Goal: Task Accomplishment & Management: Use online tool/utility

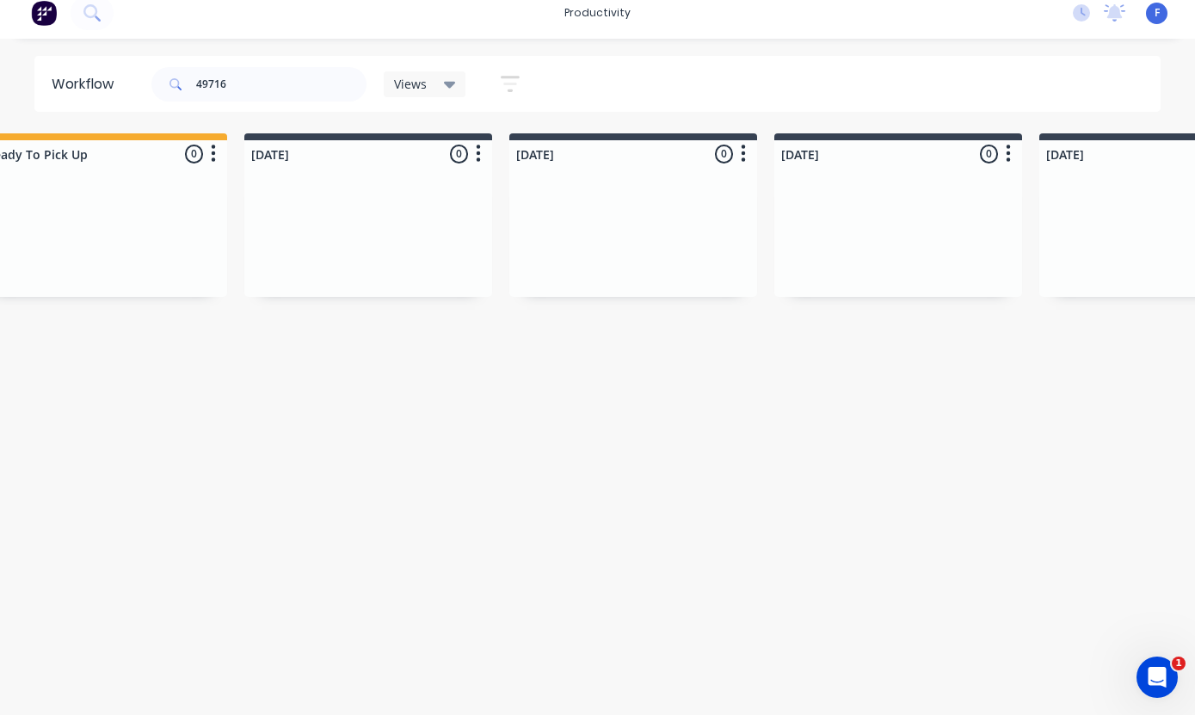
scroll to position [34, 863]
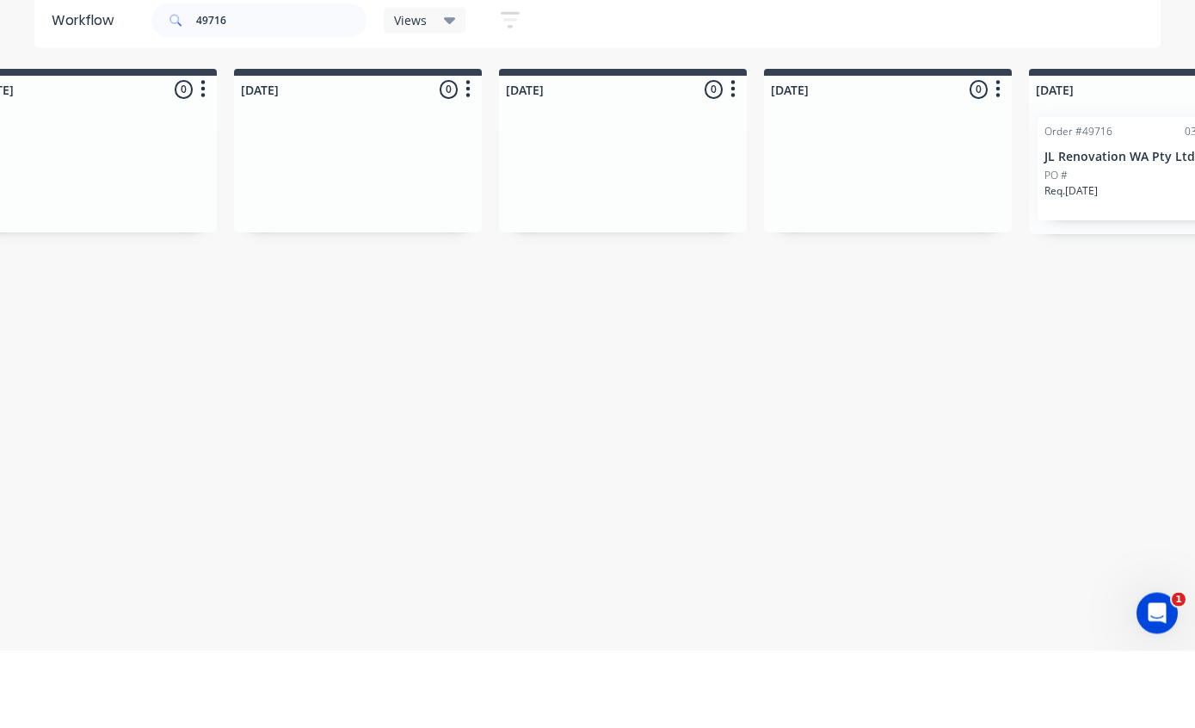
click at [1102, 227] on p "JL Renovation WA Pty Ltd" at bounding box center [1152, 234] width 217 height 15
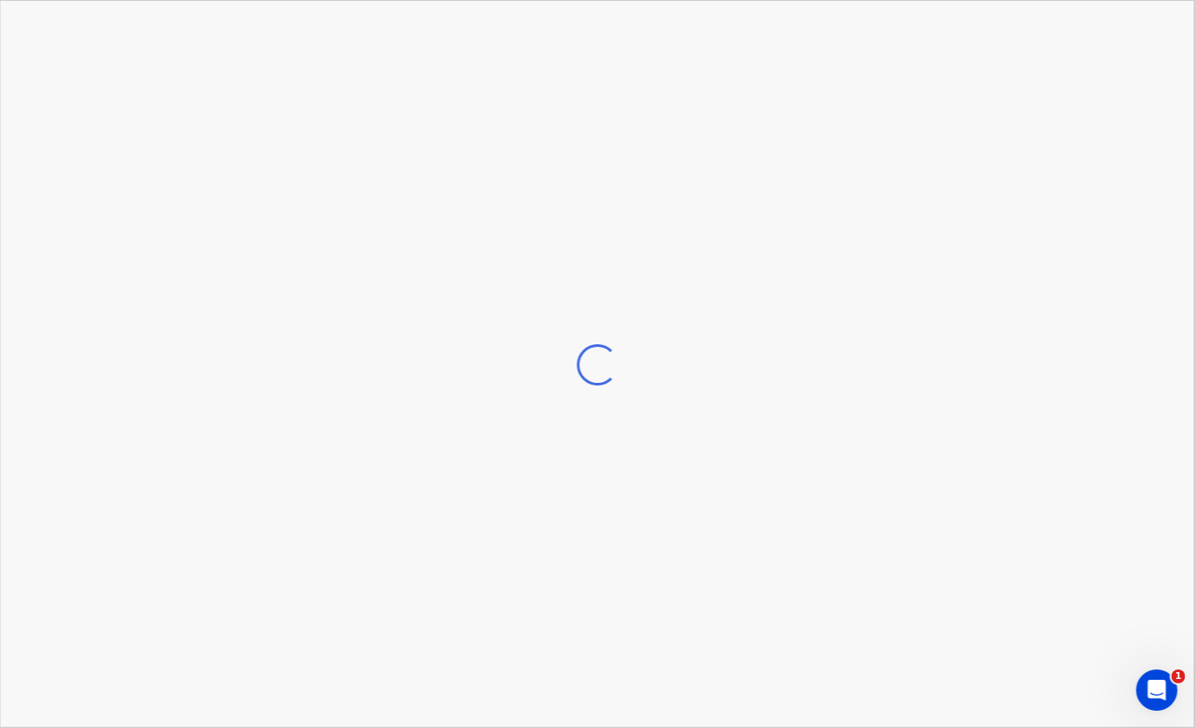
scroll to position [34, 864]
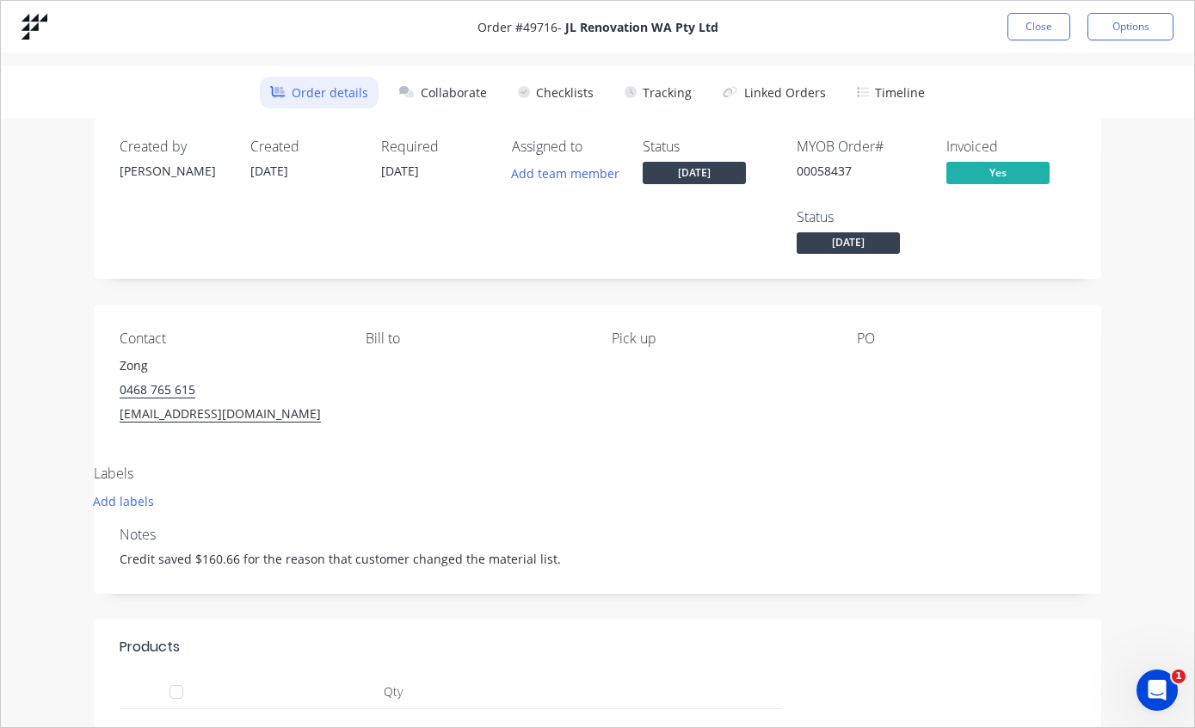
click at [678, 98] on button "Tracking" at bounding box center [658, 93] width 88 height 32
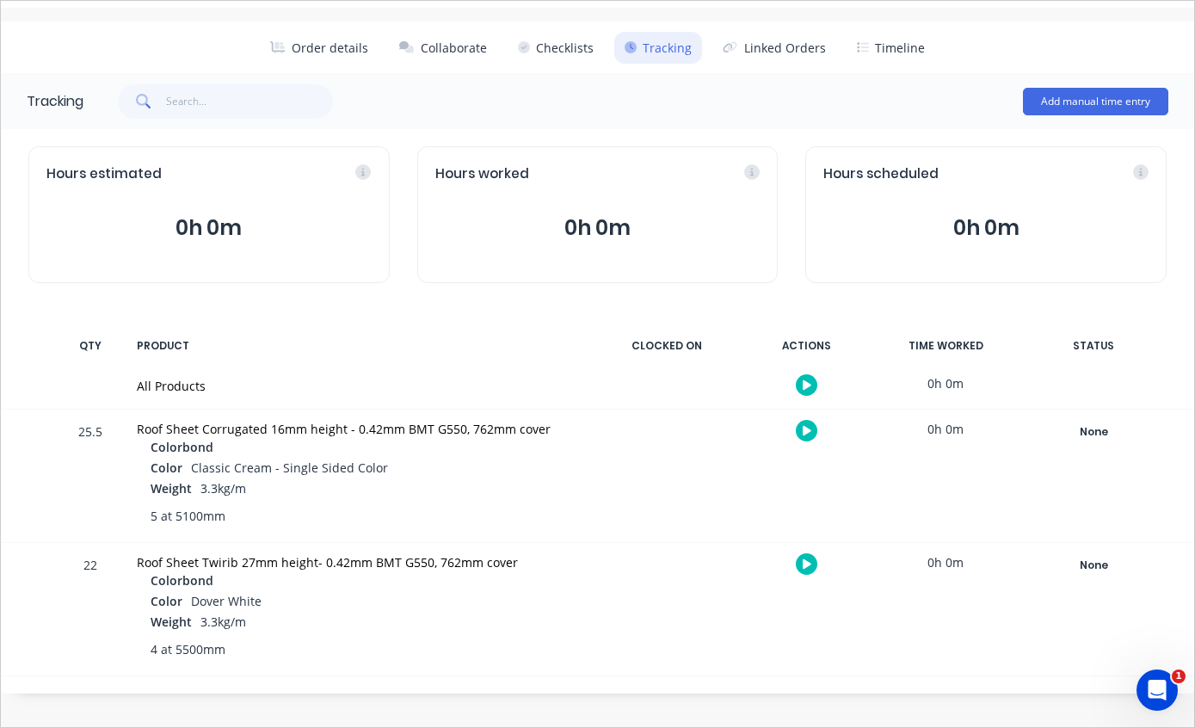
scroll to position [48, 0]
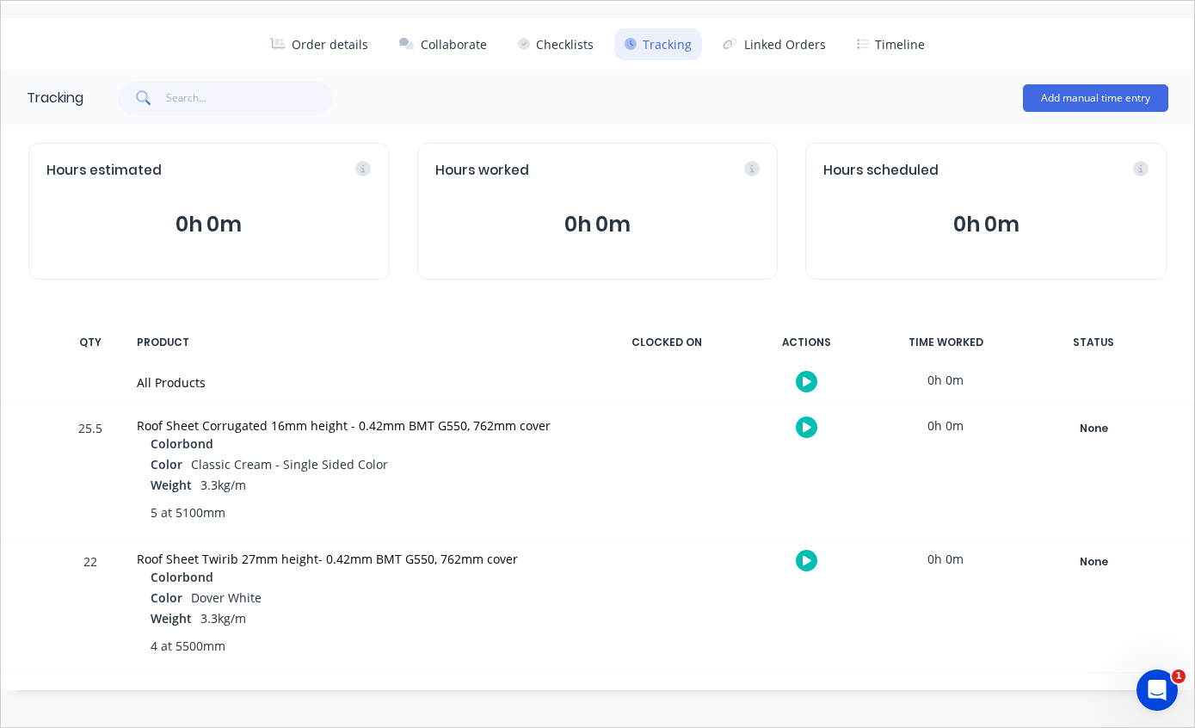
click at [1088, 427] on div "None" at bounding box center [1093, 428] width 124 height 22
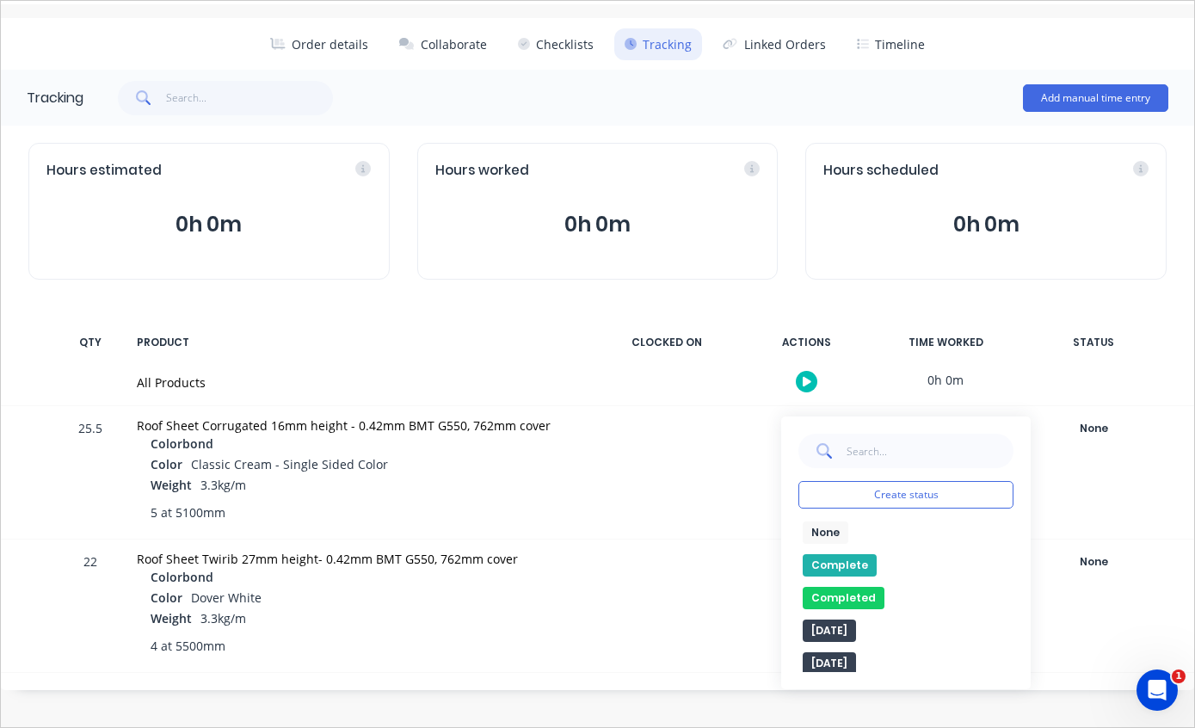
click at [831, 563] on button "Complete" at bounding box center [840, 565] width 74 height 22
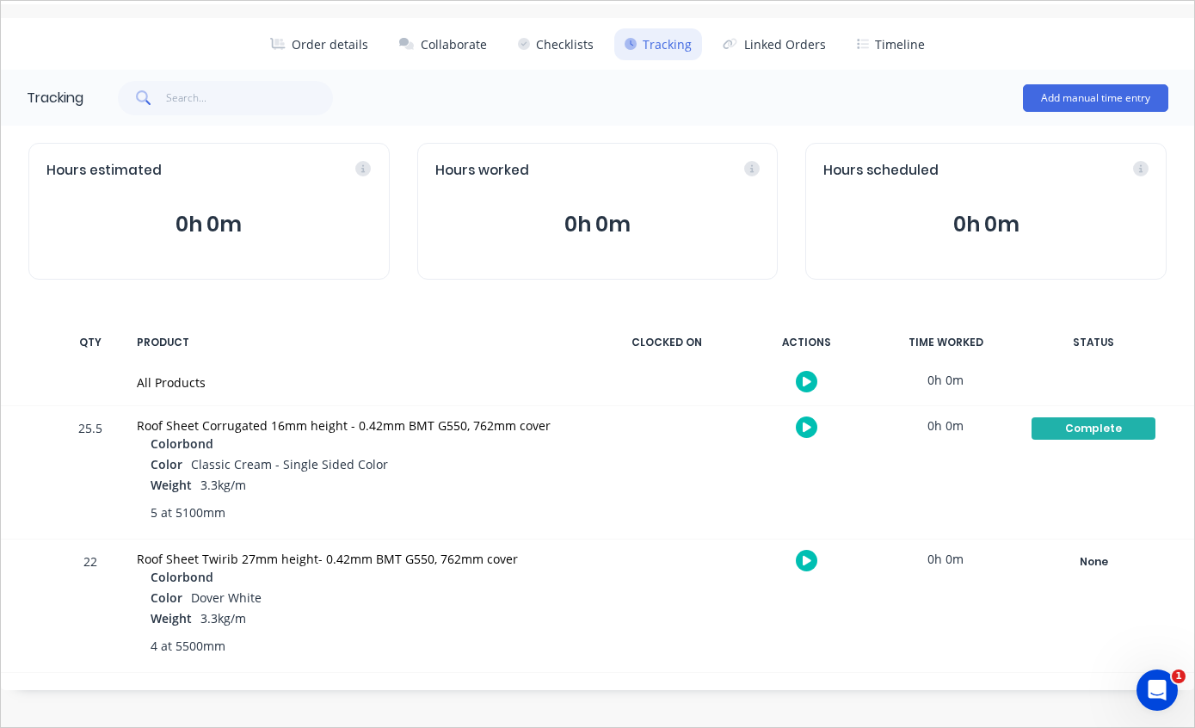
click at [1093, 562] on div "None" at bounding box center [1093, 562] width 124 height 22
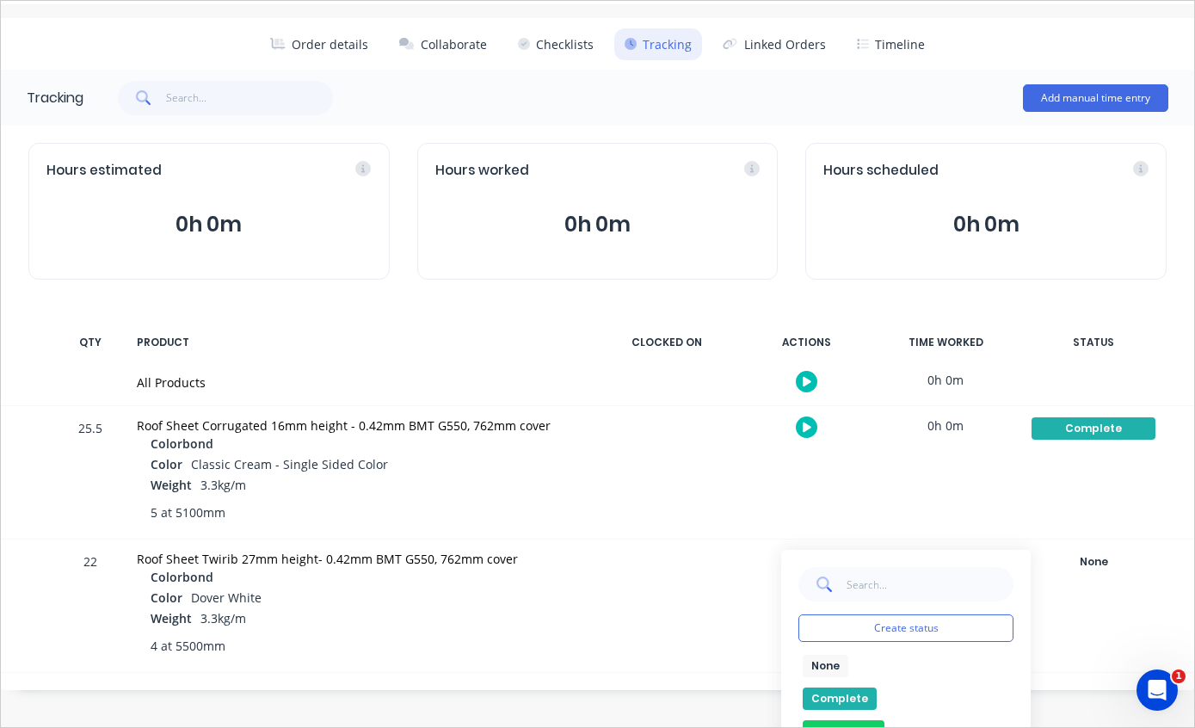
click at [840, 690] on button "Complete" at bounding box center [840, 698] width 74 height 22
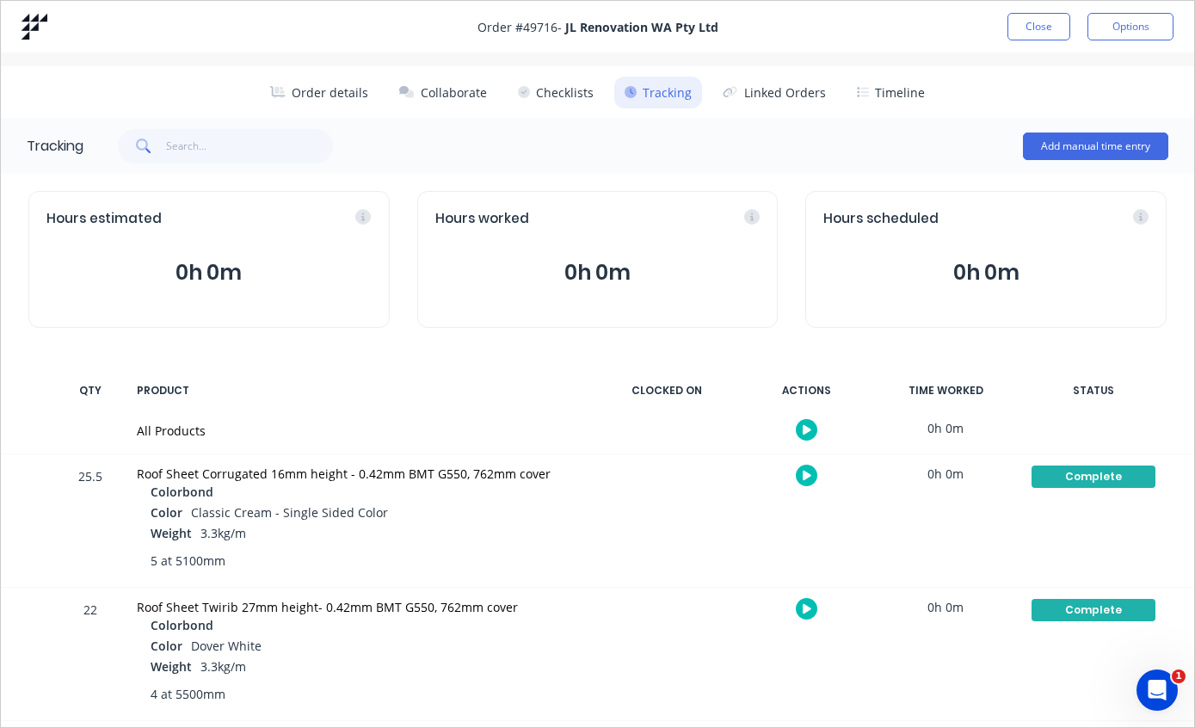
scroll to position [0, 0]
click at [1036, 28] on button "Close" at bounding box center [1038, 27] width 63 height 28
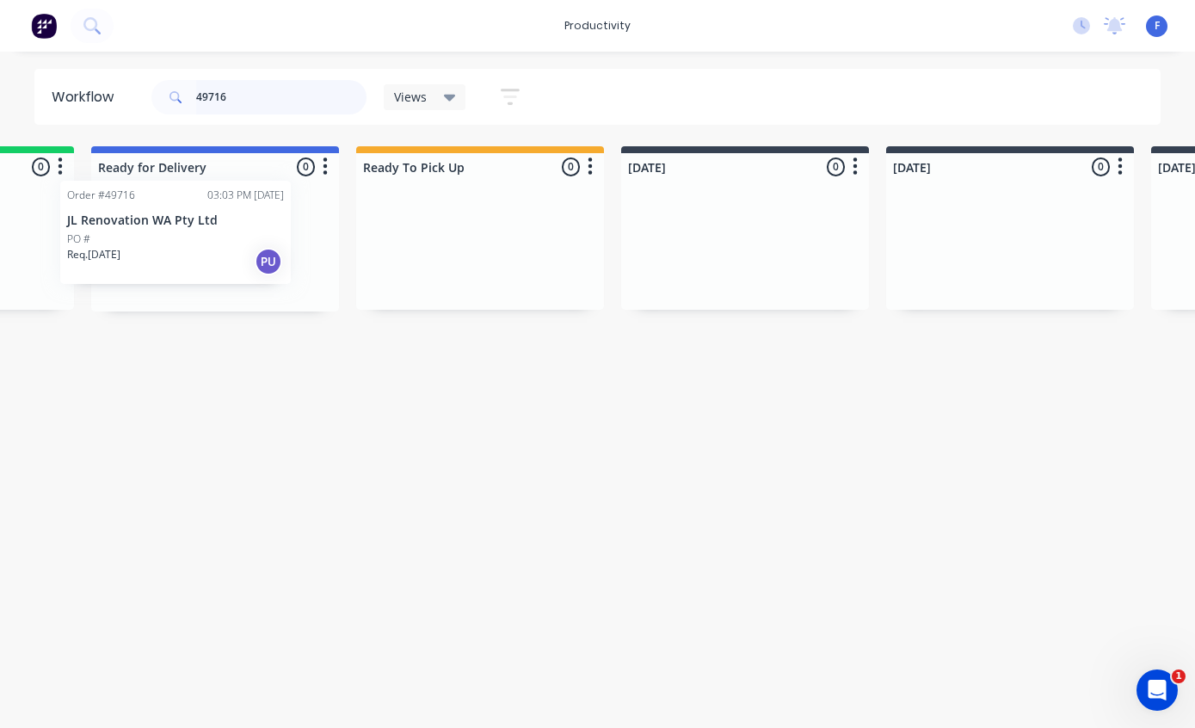
scroll to position [34, 210]
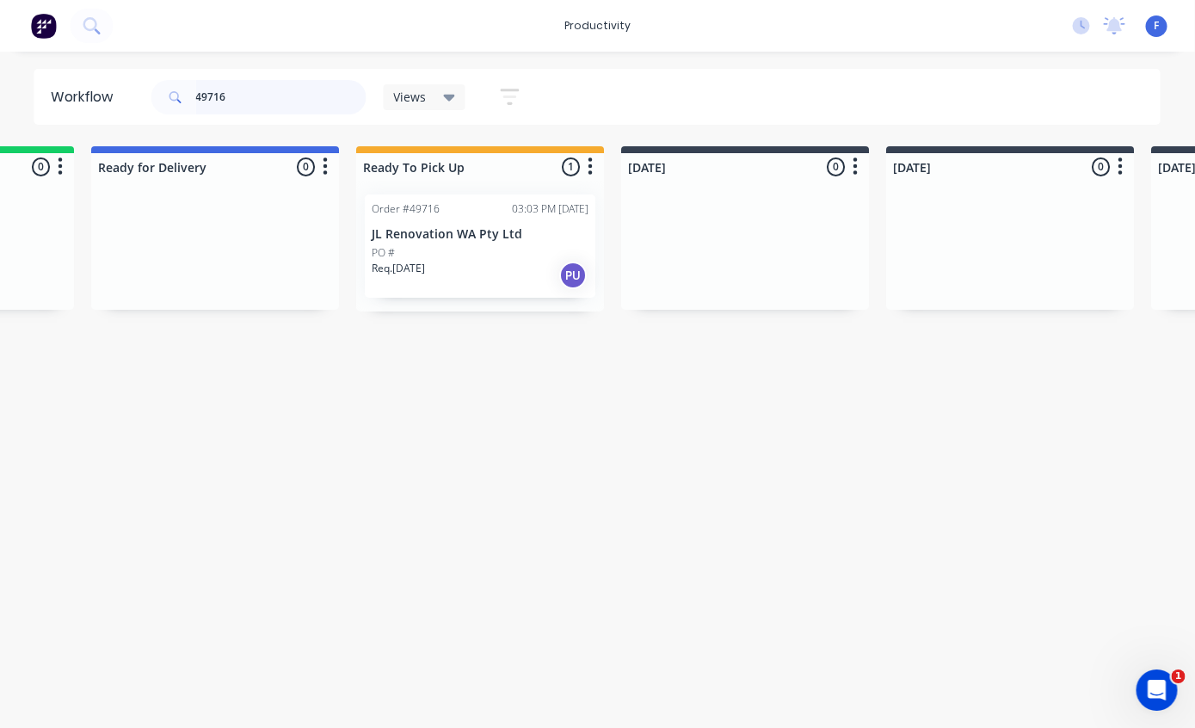
click at [287, 108] on input "49716" at bounding box center [281, 97] width 170 height 34
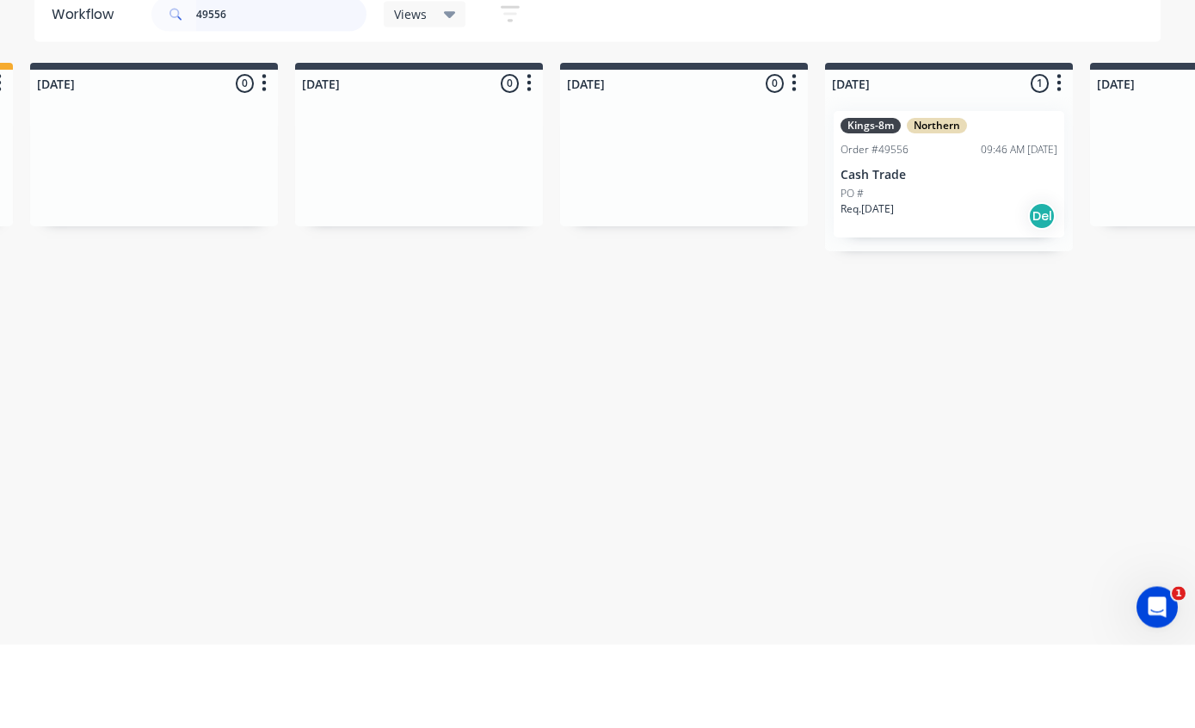
type input "49556"
click at [917, 251] on p "Cash Trade" at bounding box center [948, 258] width 217 height 15
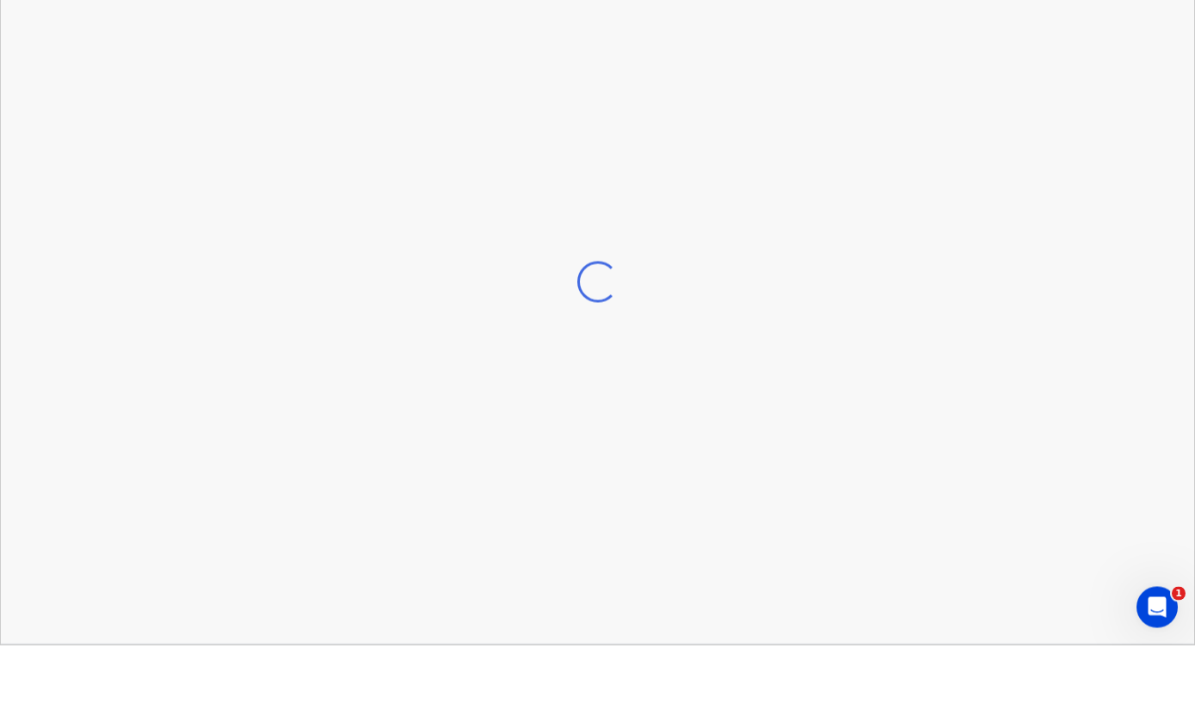
scroll to position [34, 802]
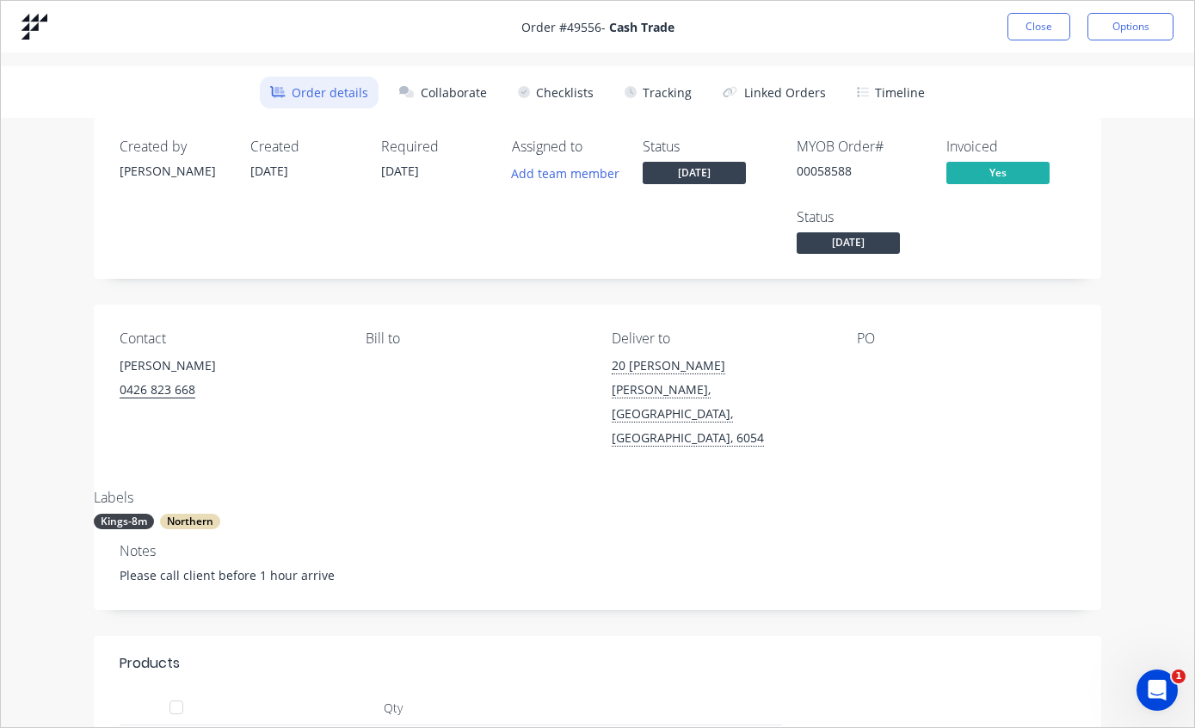
click at [677, 91] on button "Tracking" at bounding box center [658, 93] width 88 height 32
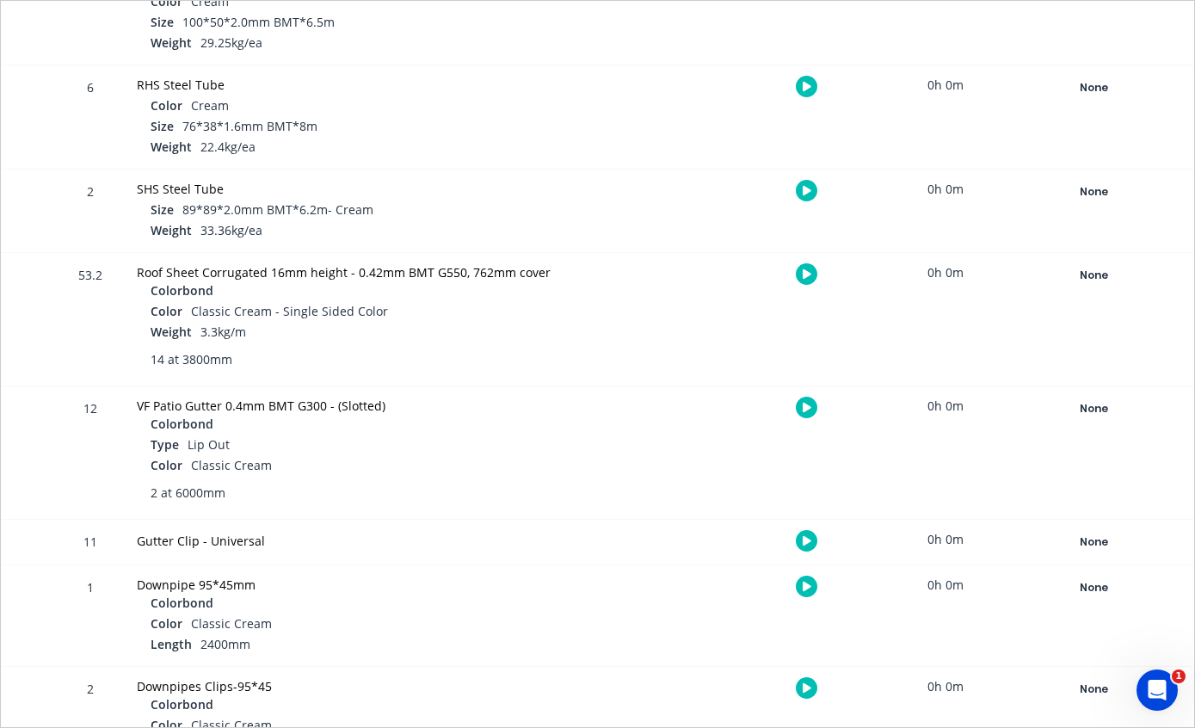
scroll to position [489, 0]
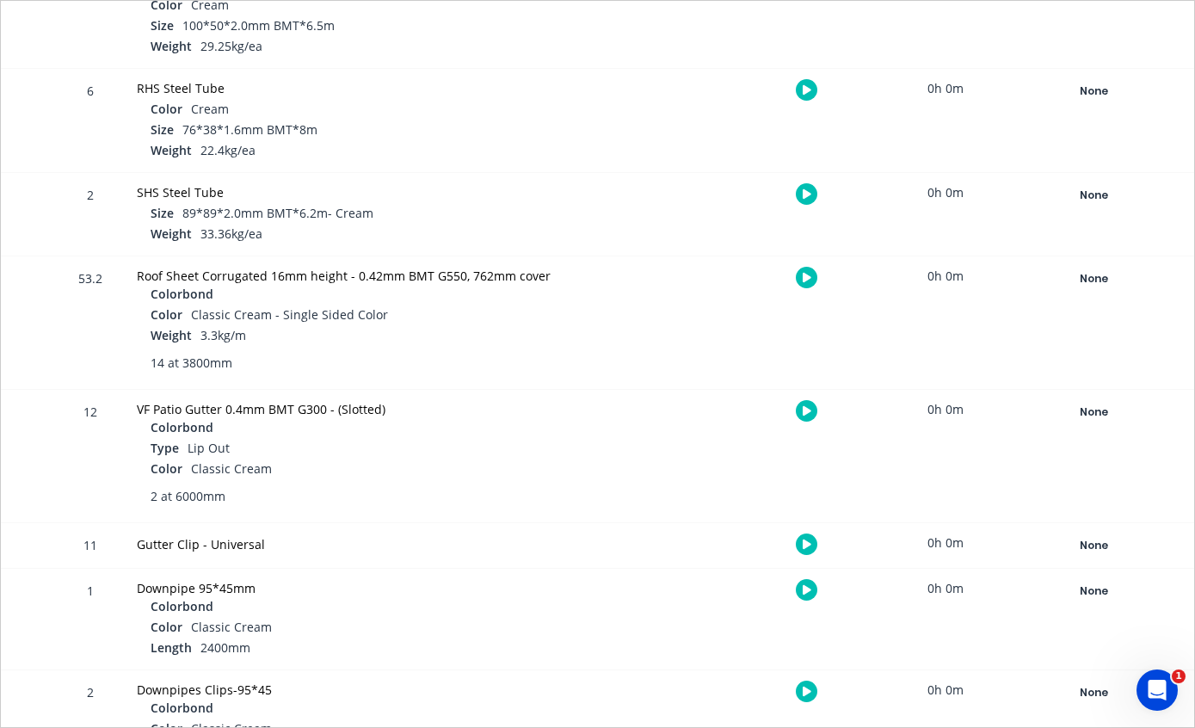
click at [1086, 277] on div "None" at bounding box center [1093, 279] width 124 height 22
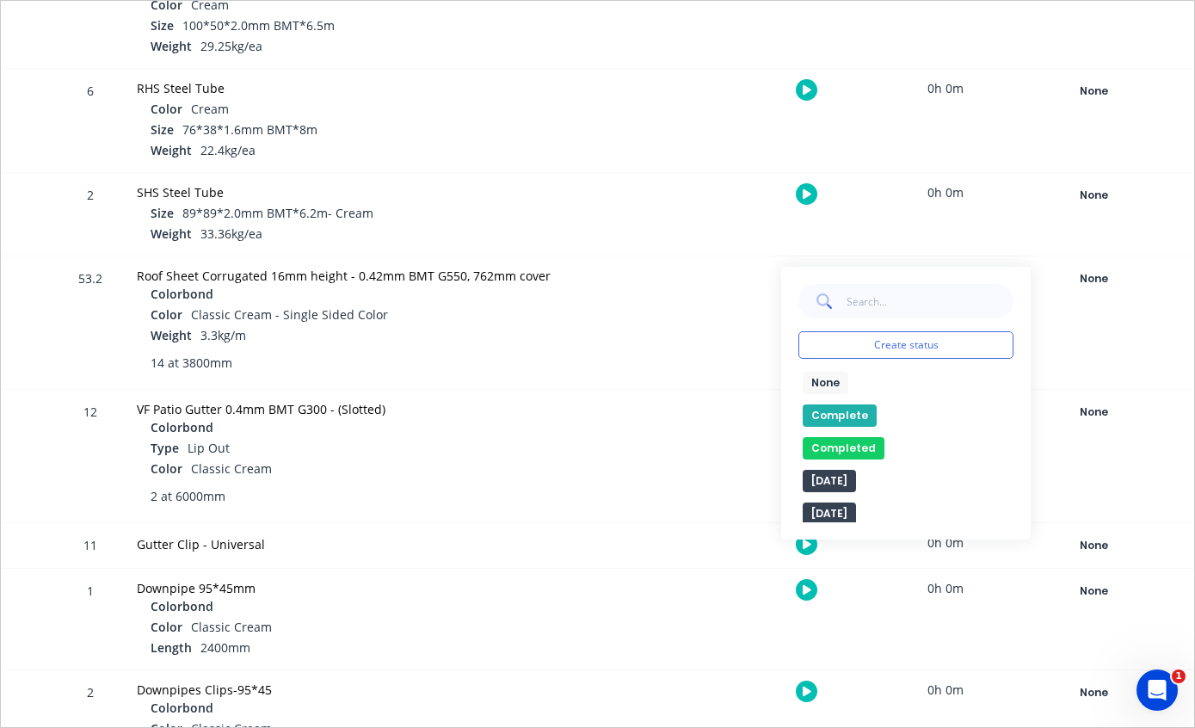
click at [835, 419] on button "Complete" at bounding box center [840, 415] width 74 height 22
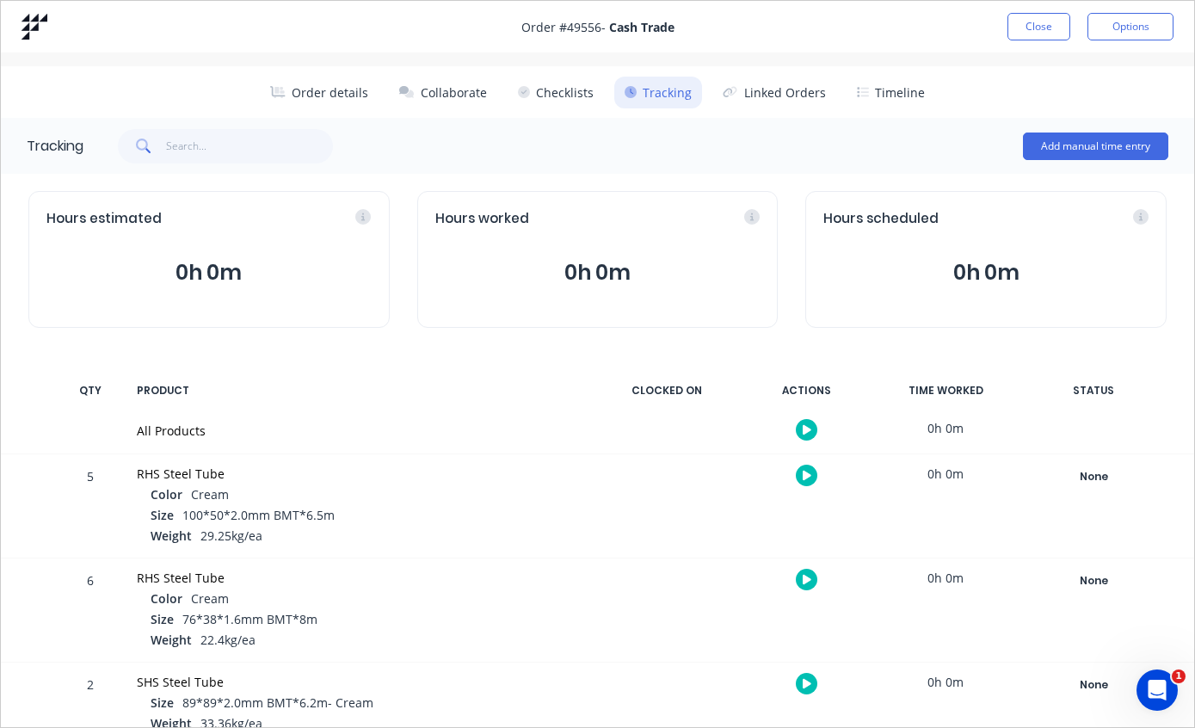
scroll to position [0, 0]
click at [1036, 23] on button "Close" at bounding box center [1038, 27] width 63 height 28
